Goal: Check status: Check status

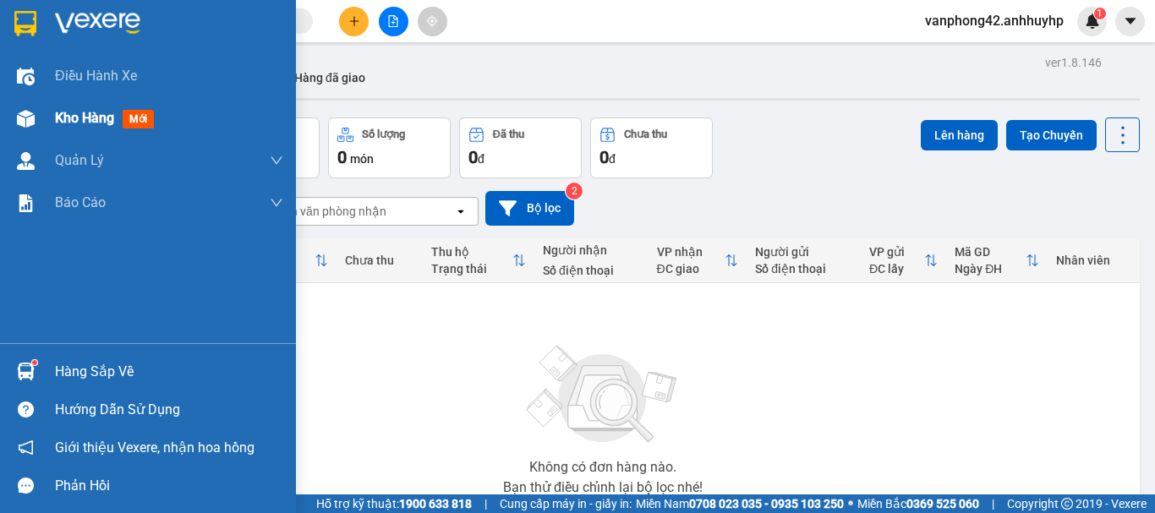
click at [69, 129] on div "Kho hàng mới" at bounding box center [169, 118] width 228 height 42
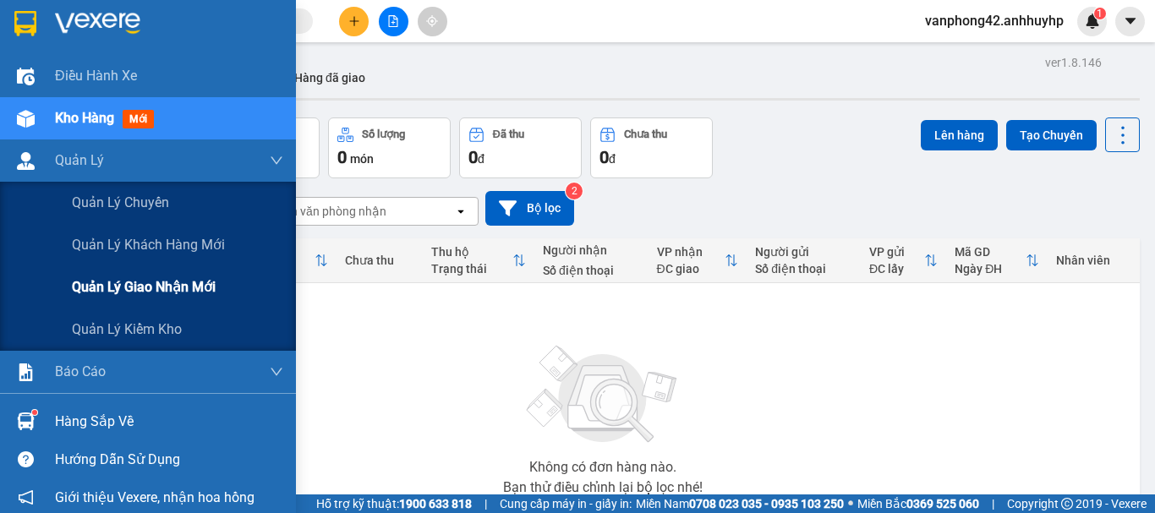
click at [136, 295] on span "Quản lý giao nhận mới" at bounding box center [144, 287] width 144 height 21
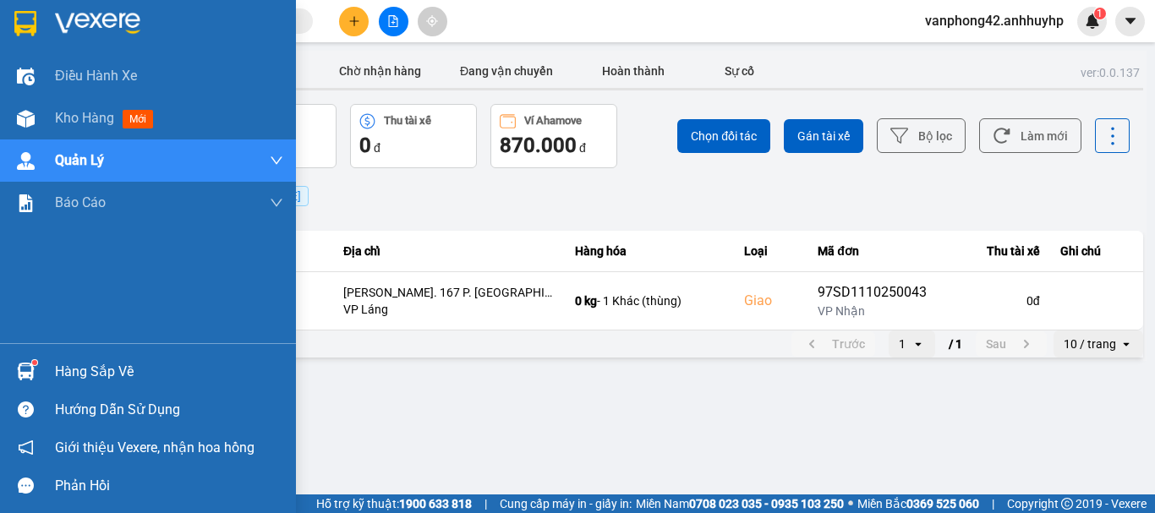
click at [69, 362] on div "Hàng sắp về" at bounding box center [169, 371] width 228 height 25
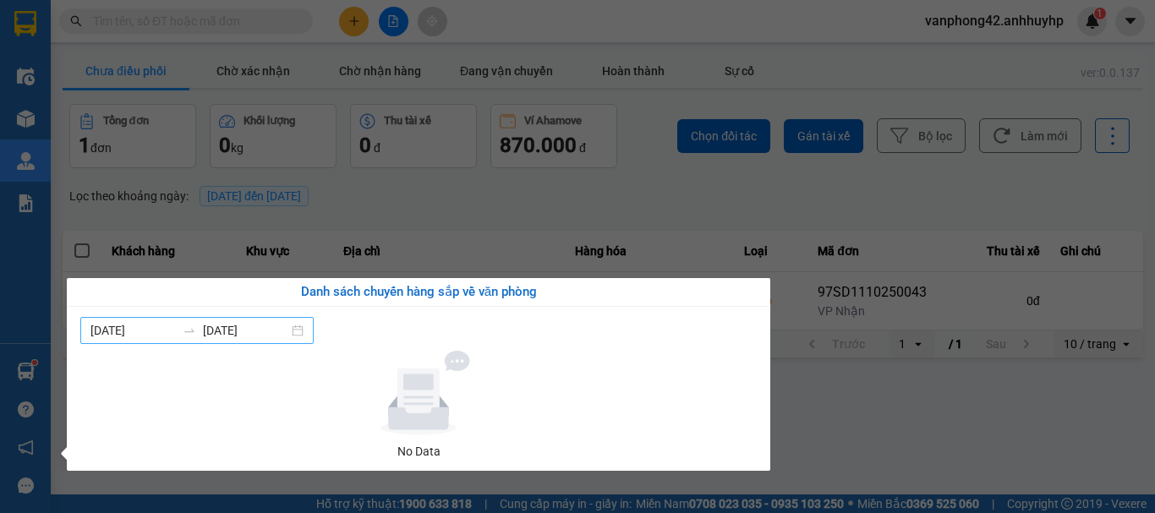
click at [118, 328] on input "[DATE]" at bounding box center [132, 330] width 85 height 19
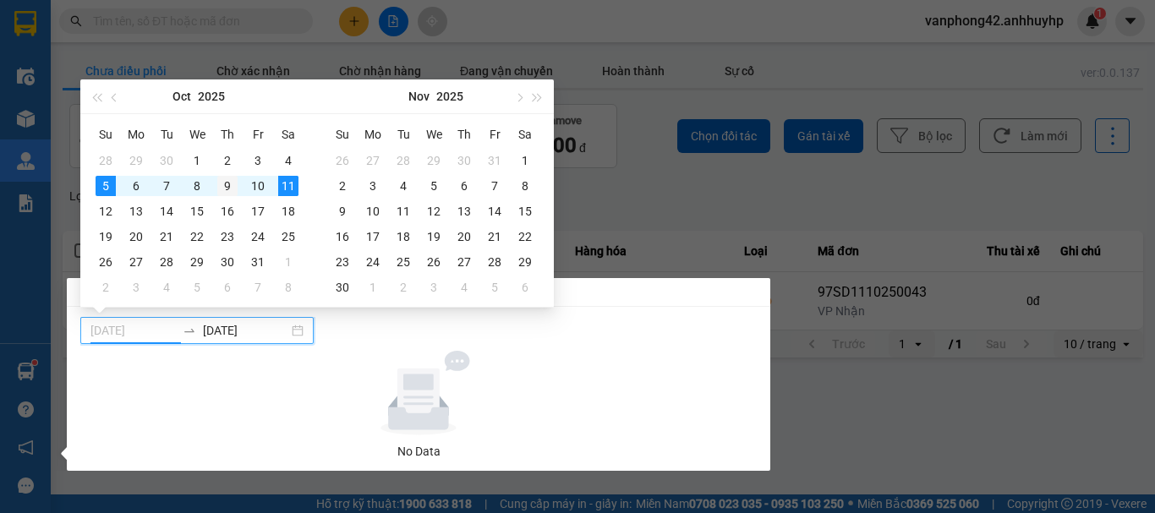
type input "[DATE]"
click at [222, 186] on div "9" at bounding box center [227, 186] width 20 height 20
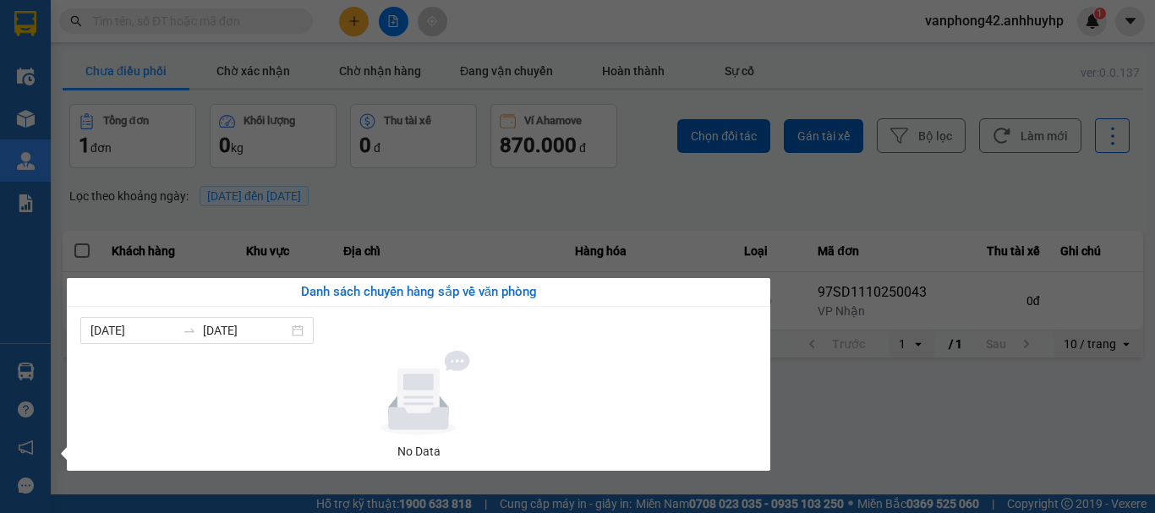
click at [891, 414] on section "Kết quả tìm kiếm ( 0 ) Bộ lọc No Data vanphong42.anhhuyhp 1 Điều hành xe Kho hà…" at bounding box center [577, 256] width 1155 height 513
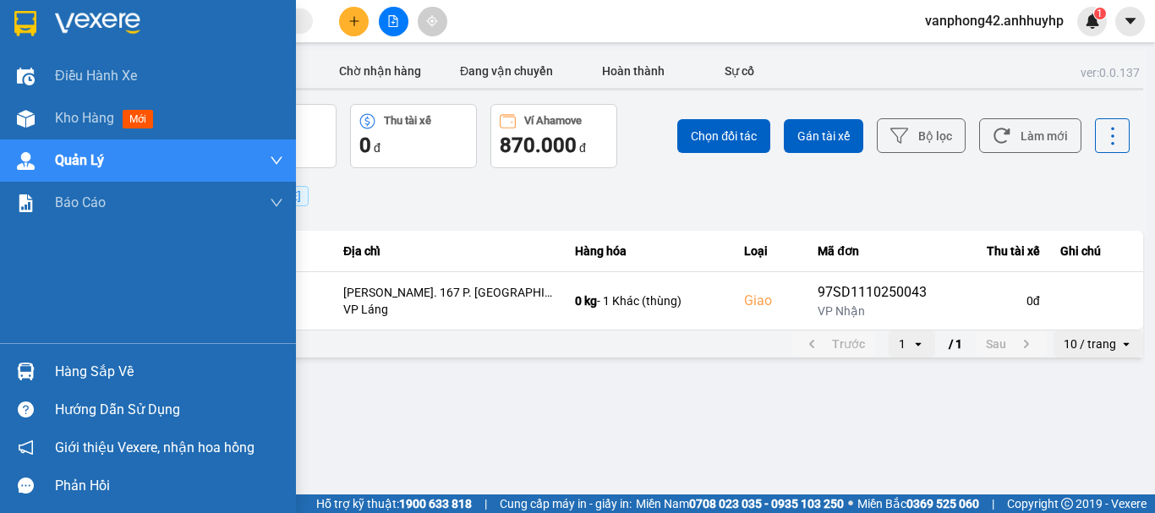
click at [38, 358] on div at bounding box center [26, 372] width 30 height 30
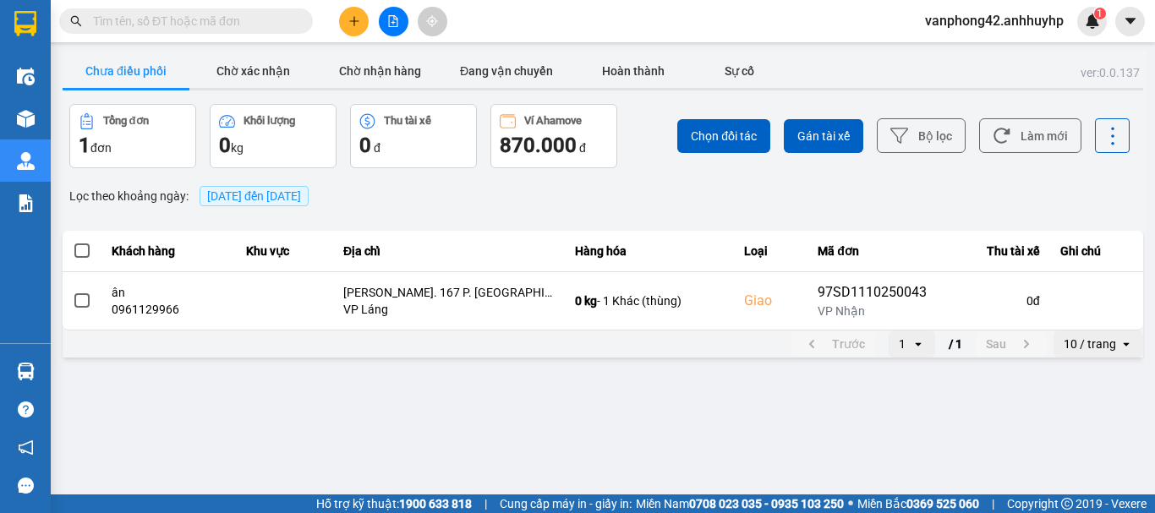
click at [803, 398] on section "Kết quả tìm kiếm ( 0 ) Bộ lọc No Data vanphong42.anhhuyhp 1 Điều hành xe Kho hà…" at bounding box center [577, 256] width 1155 height 513
